Goal: Information Seeking & Learning: Learn about a topic

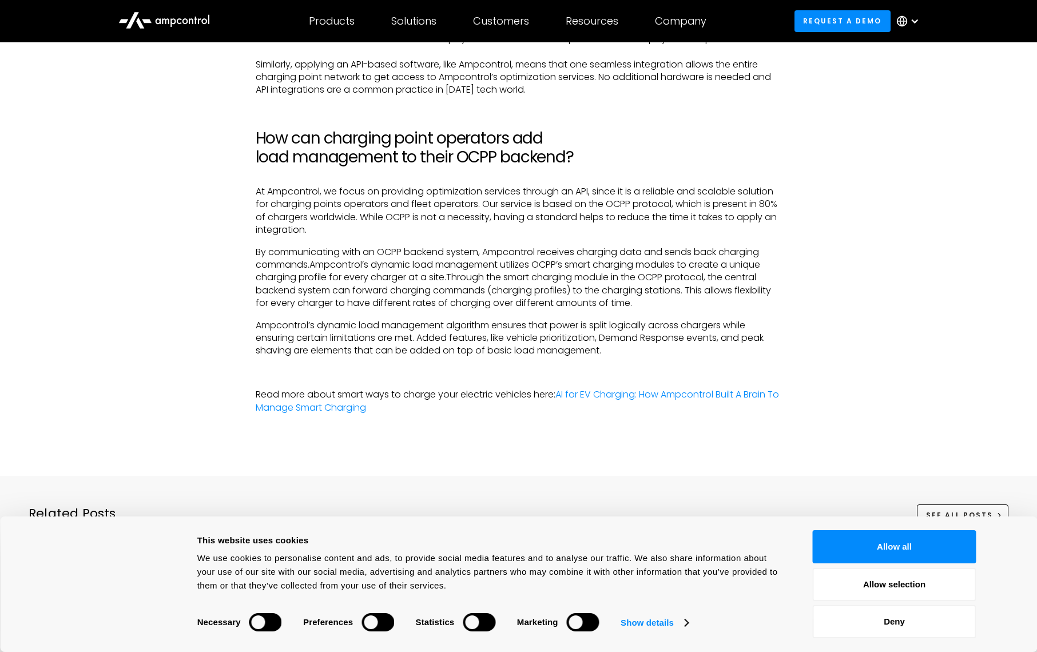
scroll to position [2481, 0]
click at [305, 253] on p "By communicating with an OCPP backend system, Ampcontrol receives charging data…" at bounding box center [519, 277] width 526 height 64
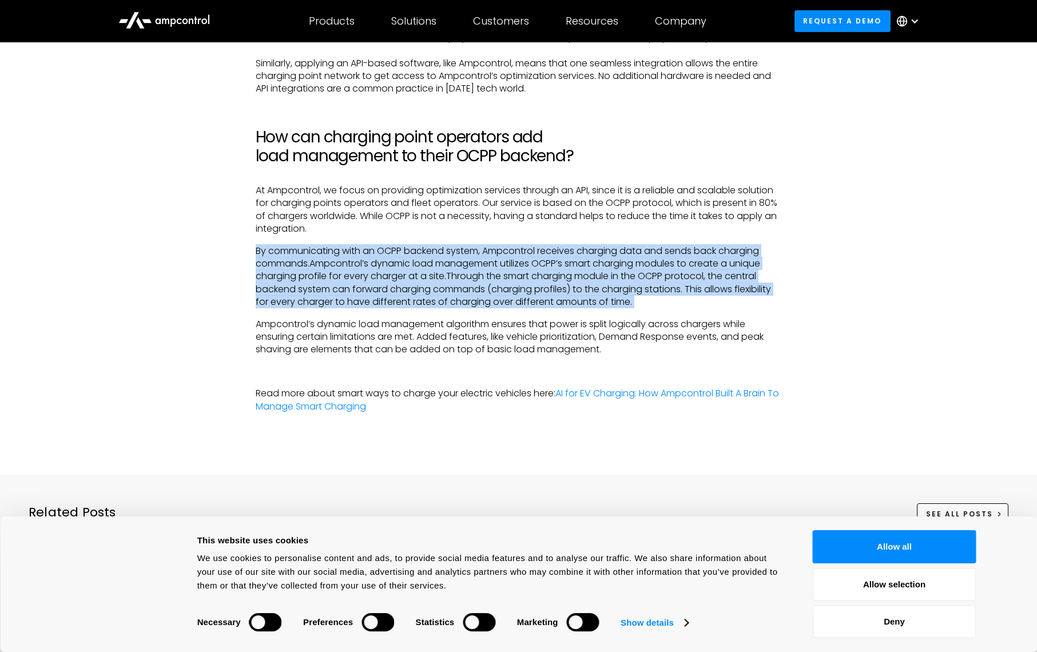
click at [305, 253] on p "By communicating with an OCPP backend system, Ampcontrol receives charging data…" at bounding box center [519, 277] width 526 height 64
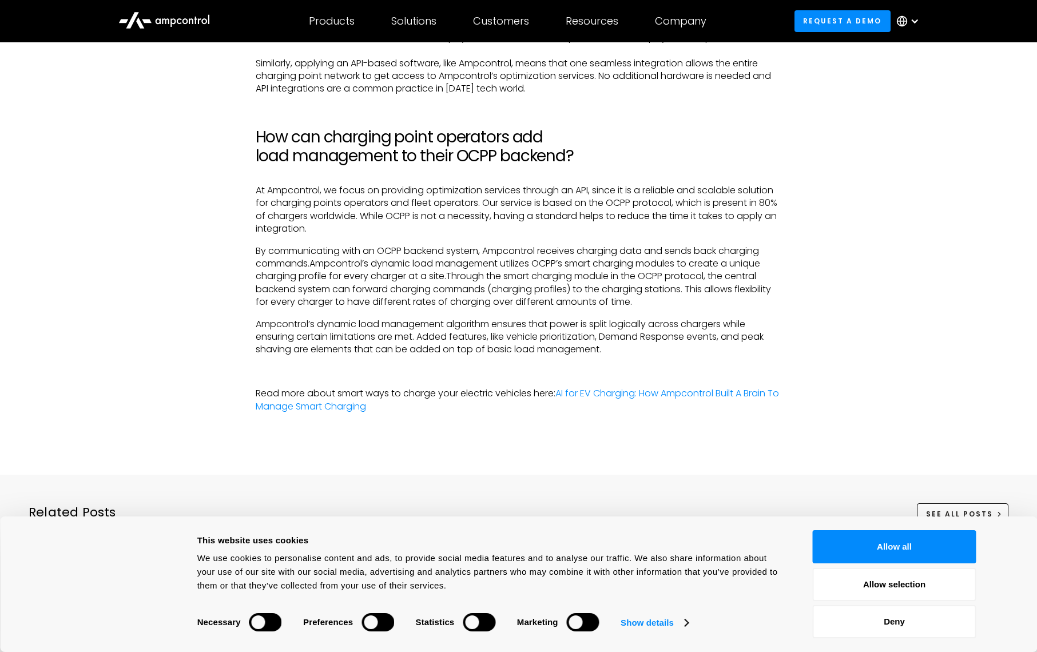
click at [333, 318] on p "Ampcontrol’s dynamic load management algorithm ensures that power is split logi…" at bounding box center [519, 337] width 526 height 38
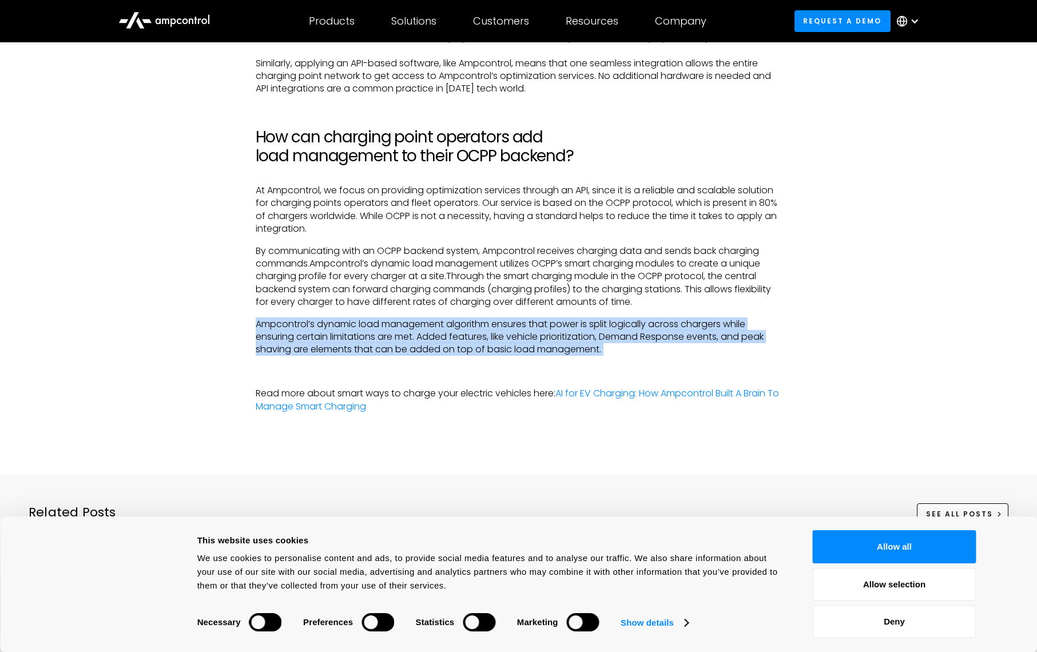
click at [334, 318] on p "Ampcontrol’s dynamic load management algorithm ensures that power is split logi…" at bounding box center [519, 337] width 526 height 38
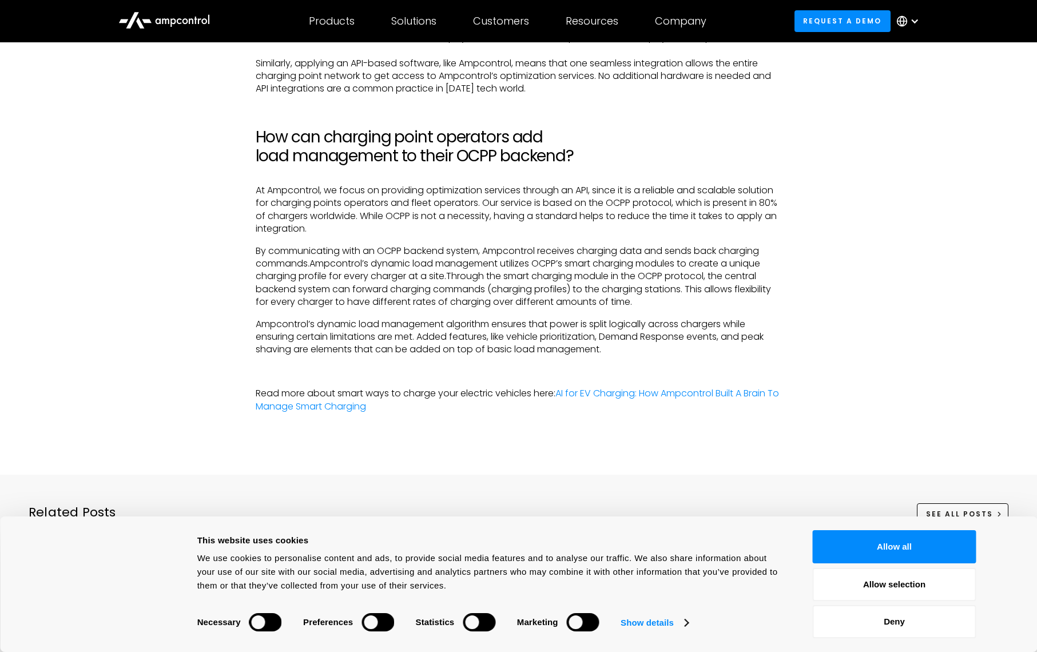
click at [334, 323] on p "Ampcontrol’s dynamic load management algorithm ensures that power is split logi…" at bounding box center [519, 337] width 526 height 38
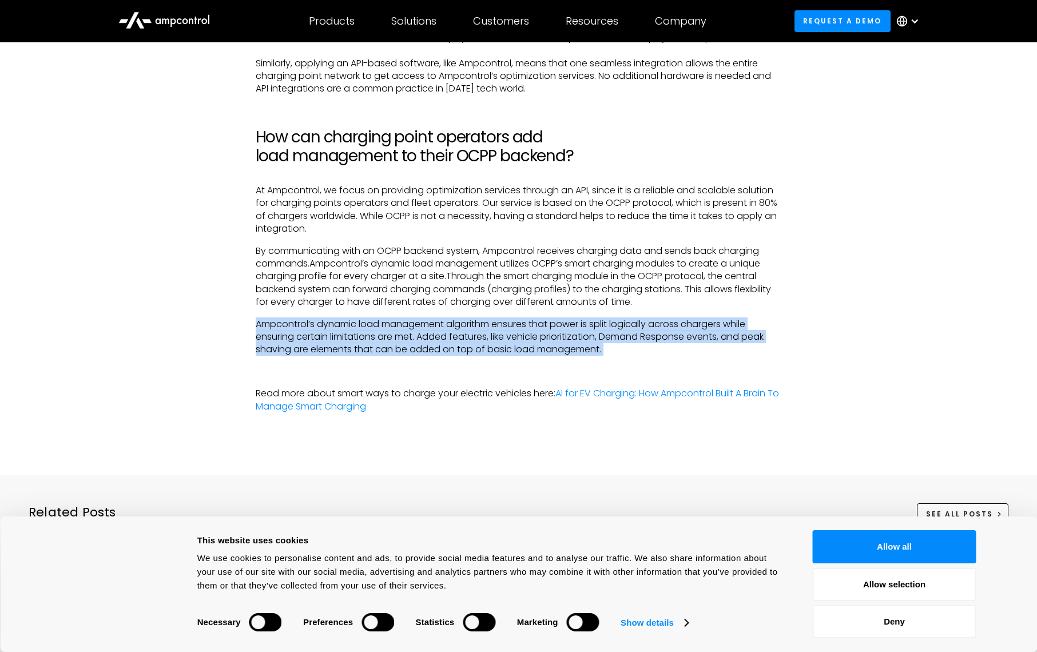
click at [334, 323] on p "Ampcontrol’s dynamic load management algorithm ensures that power is split logi…" at bounding box center [519, 337] width 526 height 38
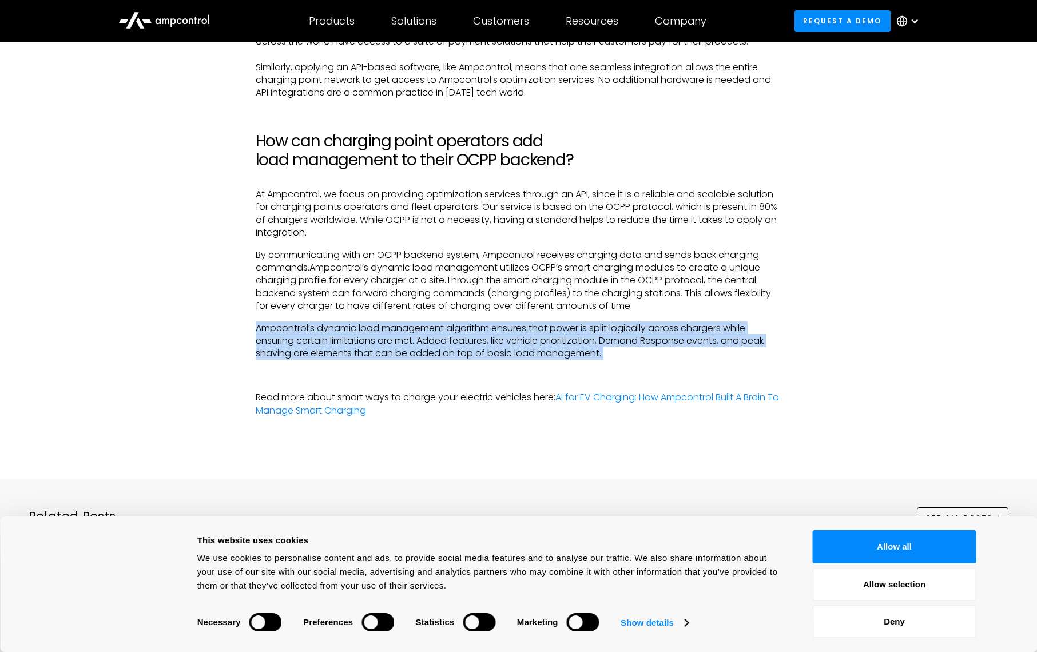
scroll to position [2478, 0]
